Goal: Task Accomplishment & Management: Manage account settings

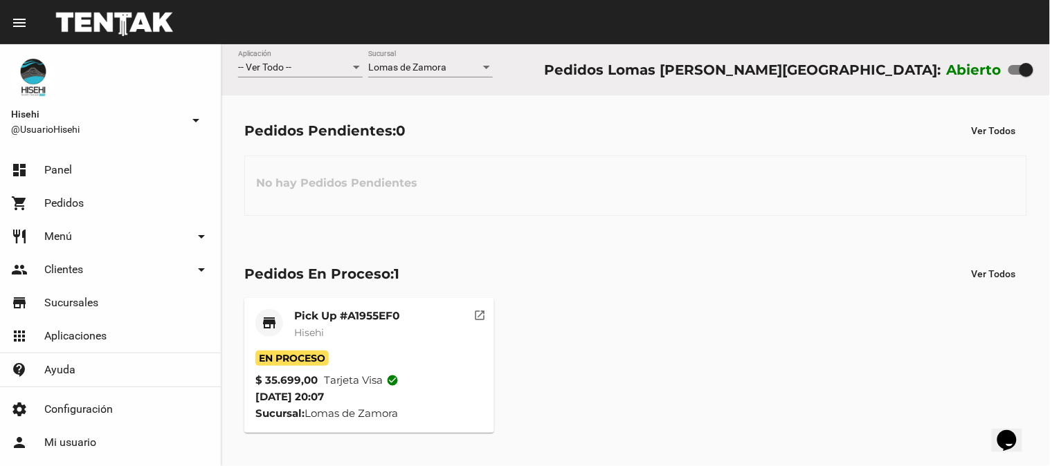
click at [350, 321] on mat-card-title "Pick Up #A1955EF0" at bounding box center [346, 316] width 105 height 14
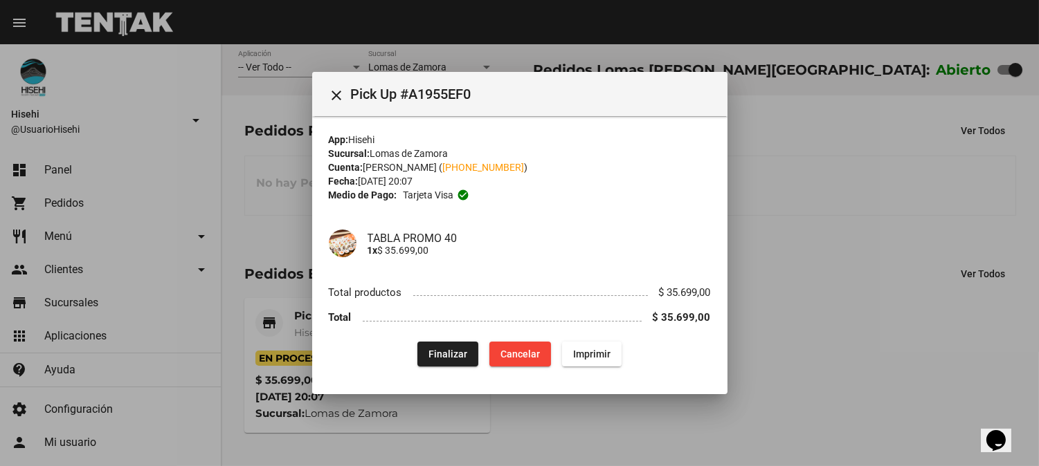
click at [244, 137] on div at bounding box center [519, 233] width 1039 height 466
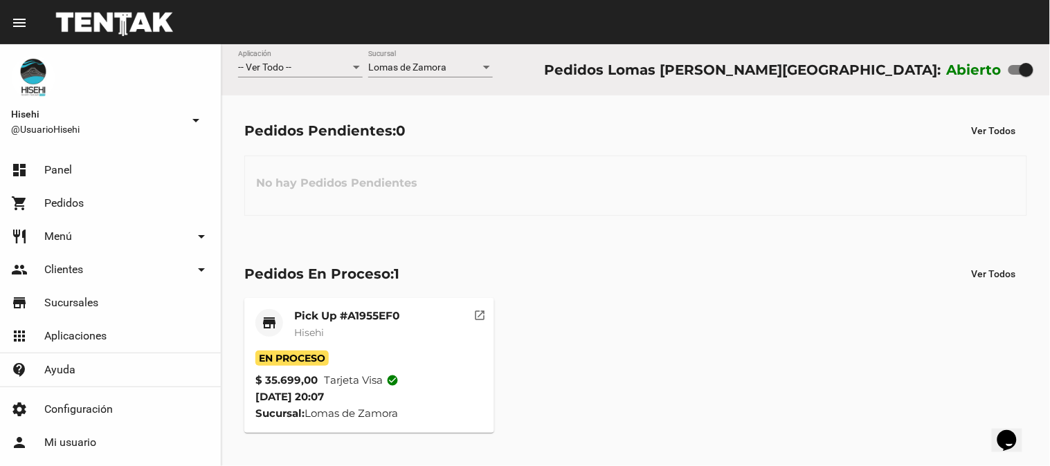
click at [337, 353] on div "En Proceso" at bounding box center [369, 358] width 228 height 15
click at [306, 311] on mat-card-title "Pick Up #A1955EF0" at bounding box center [346, 316] width 105 height 14
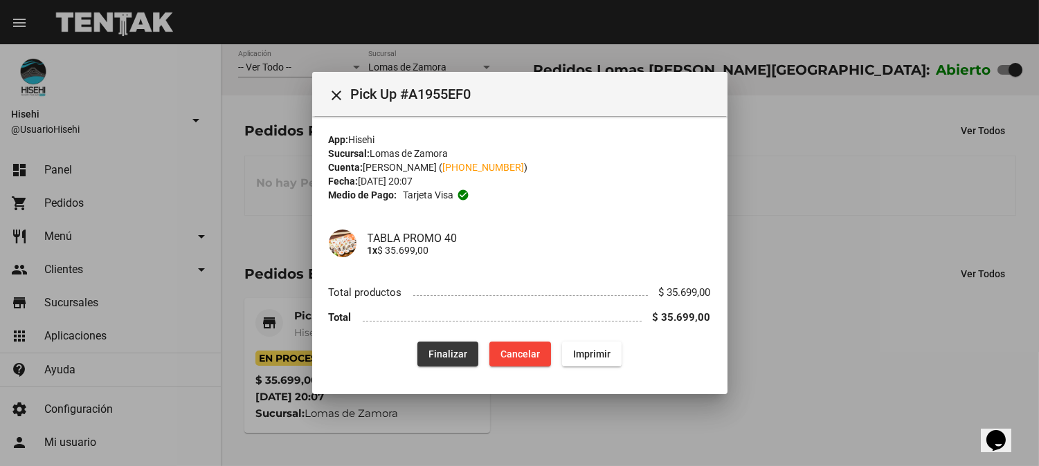
click at [453, 353] on span "Finalizar" at bounding box center [447, 354] width 39 height 11
